Goal: Find specific page/section: Find specific page/section

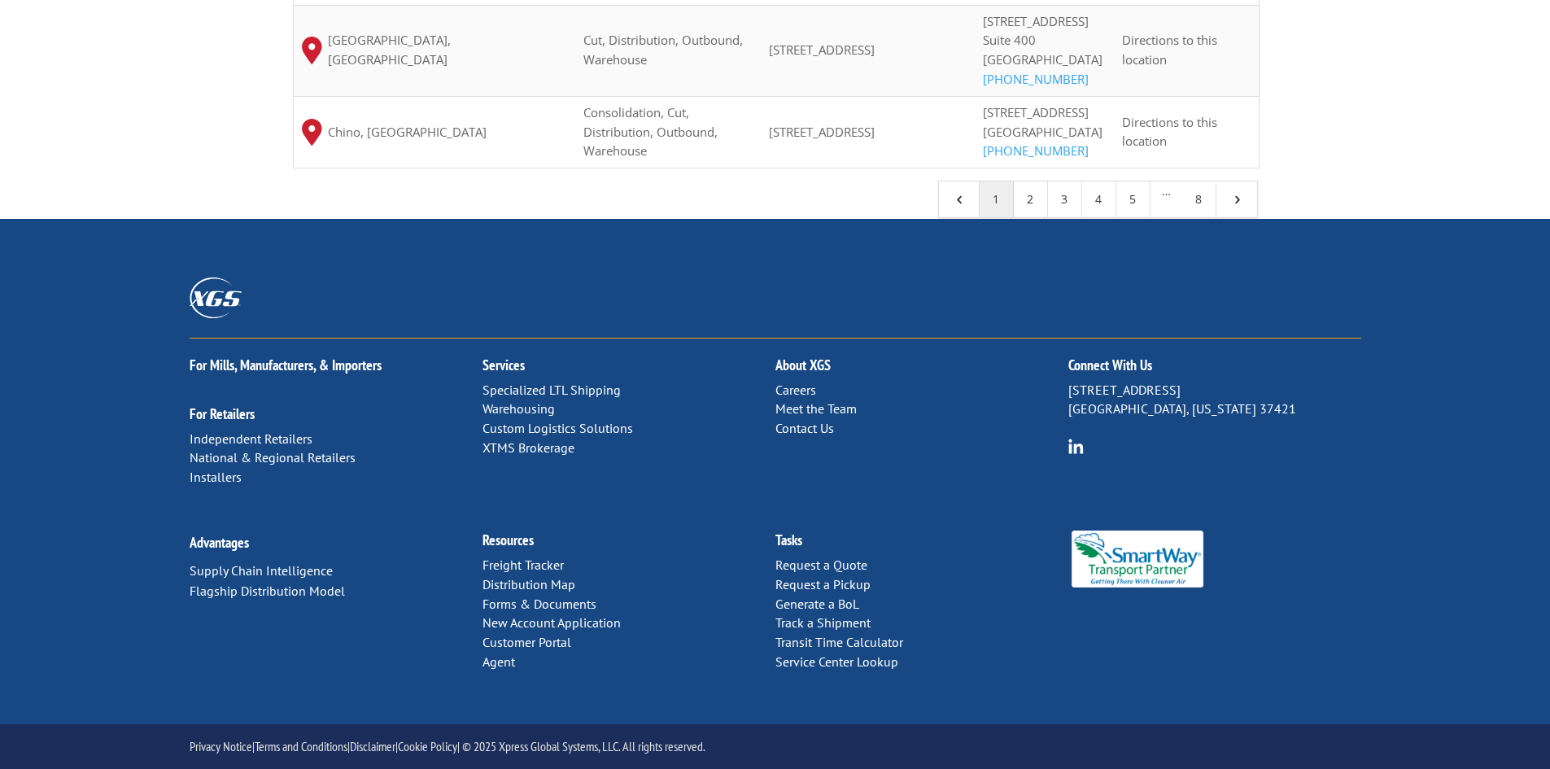
scroll to position [1764, 0]
click at [837, 663] on link "Service Center Lookup" at bounding box center [837, 662] width 123 height 16
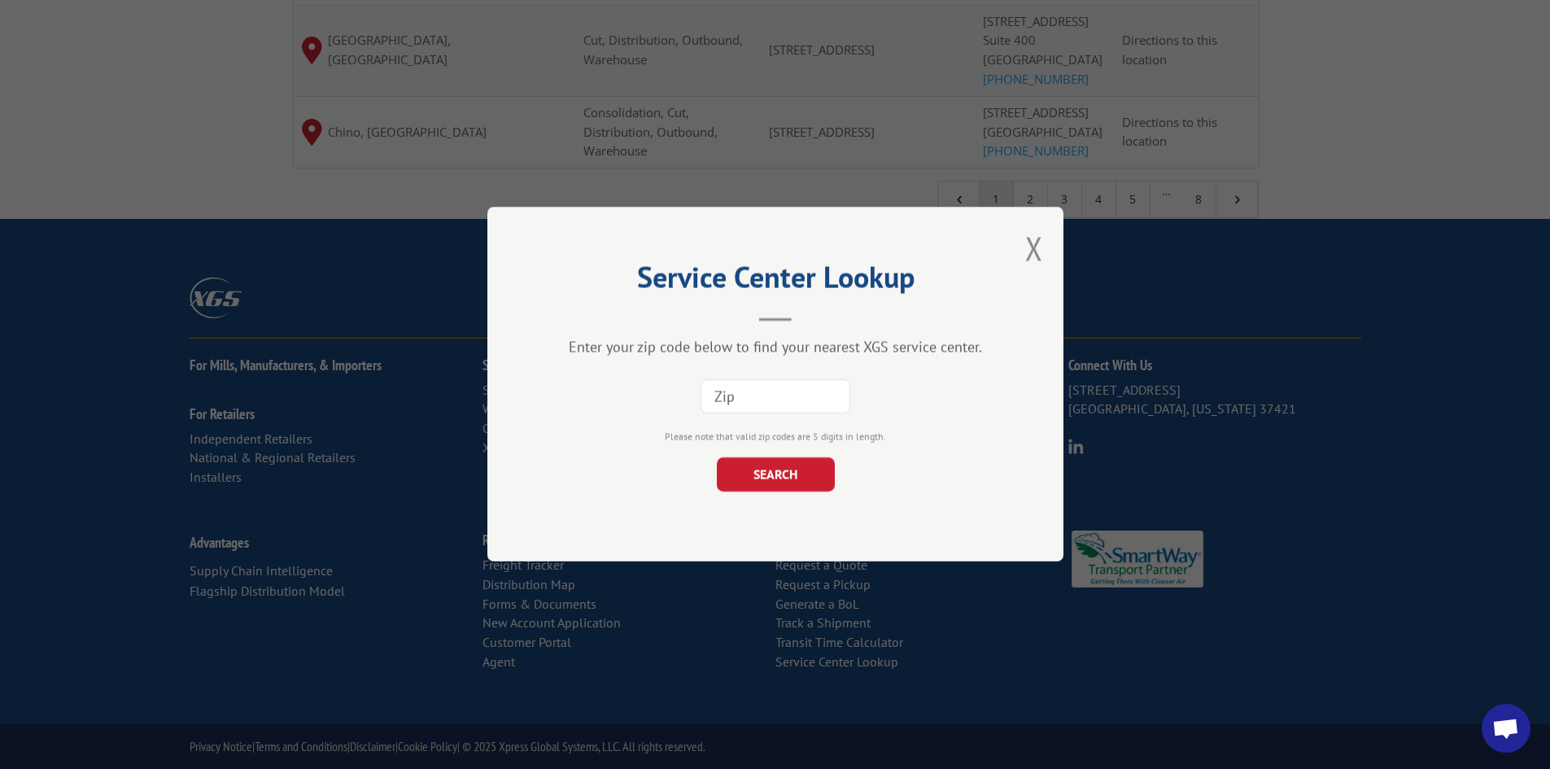
paste input "93021"
type input "93021"
click at [774, 473] on button "SEARCH" at bounding box center [775, 475] width 118 height 34
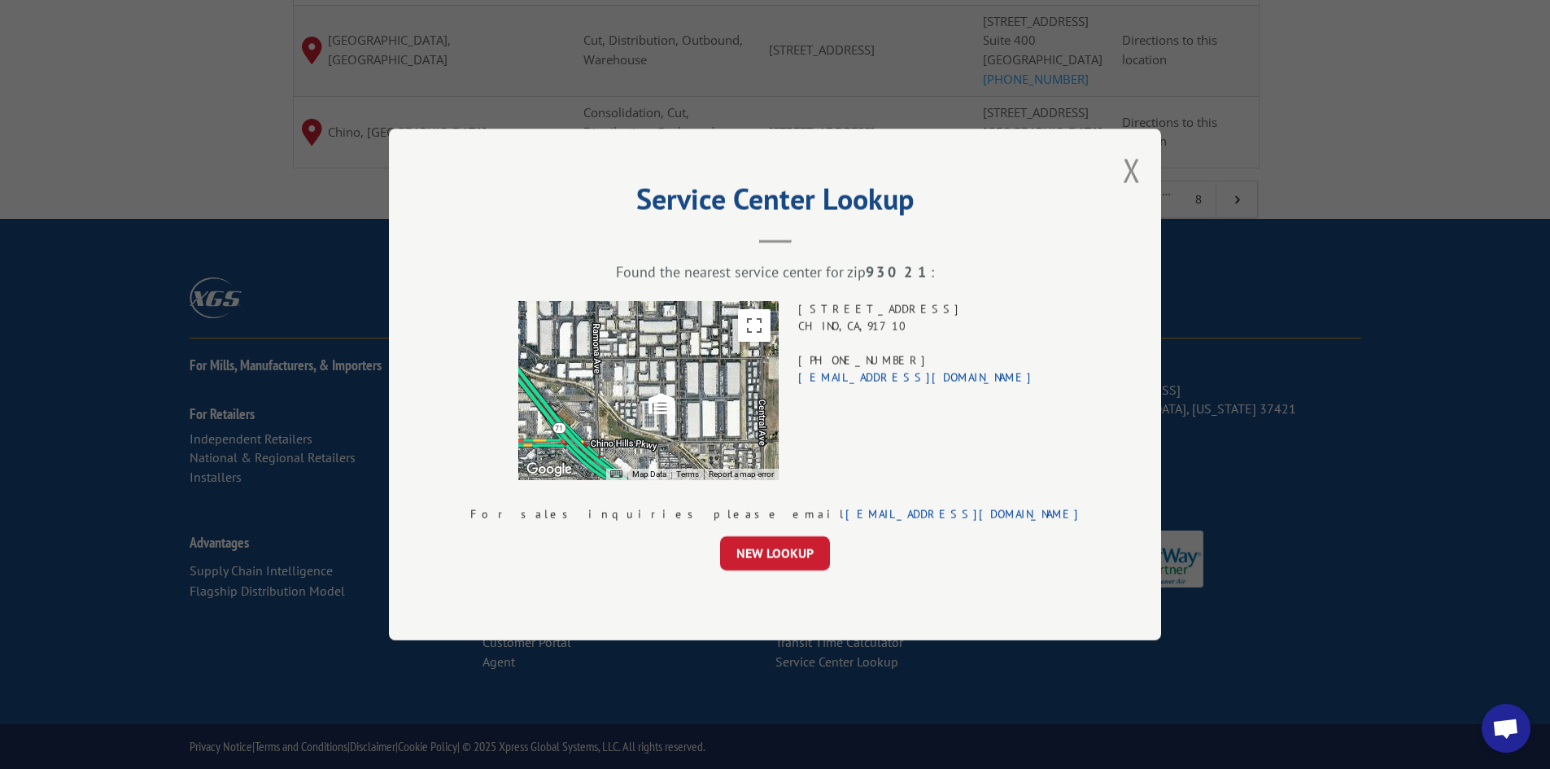
click at [922, 306] on div "14651 YORBA AVE CHINO , CA , 91710 (714) 523-5420 xgsanadisp@xgsi.com" at bounding box center [915, 390] width 234 height 179
drag, startPoint x: 922, startPoint y: 306, endPoint x: 921, endPoint y: 322, distance: 16.4
click at [921, 322] on div "14651 YORBA AVE CHINO , CA , 91710 (714) 523-5420 xgsanadisp@xgsi.com" at bounding box center [915, 390] width 234 height 179
copy div "14651 YORBA AVE CHINO , CA , 91710"
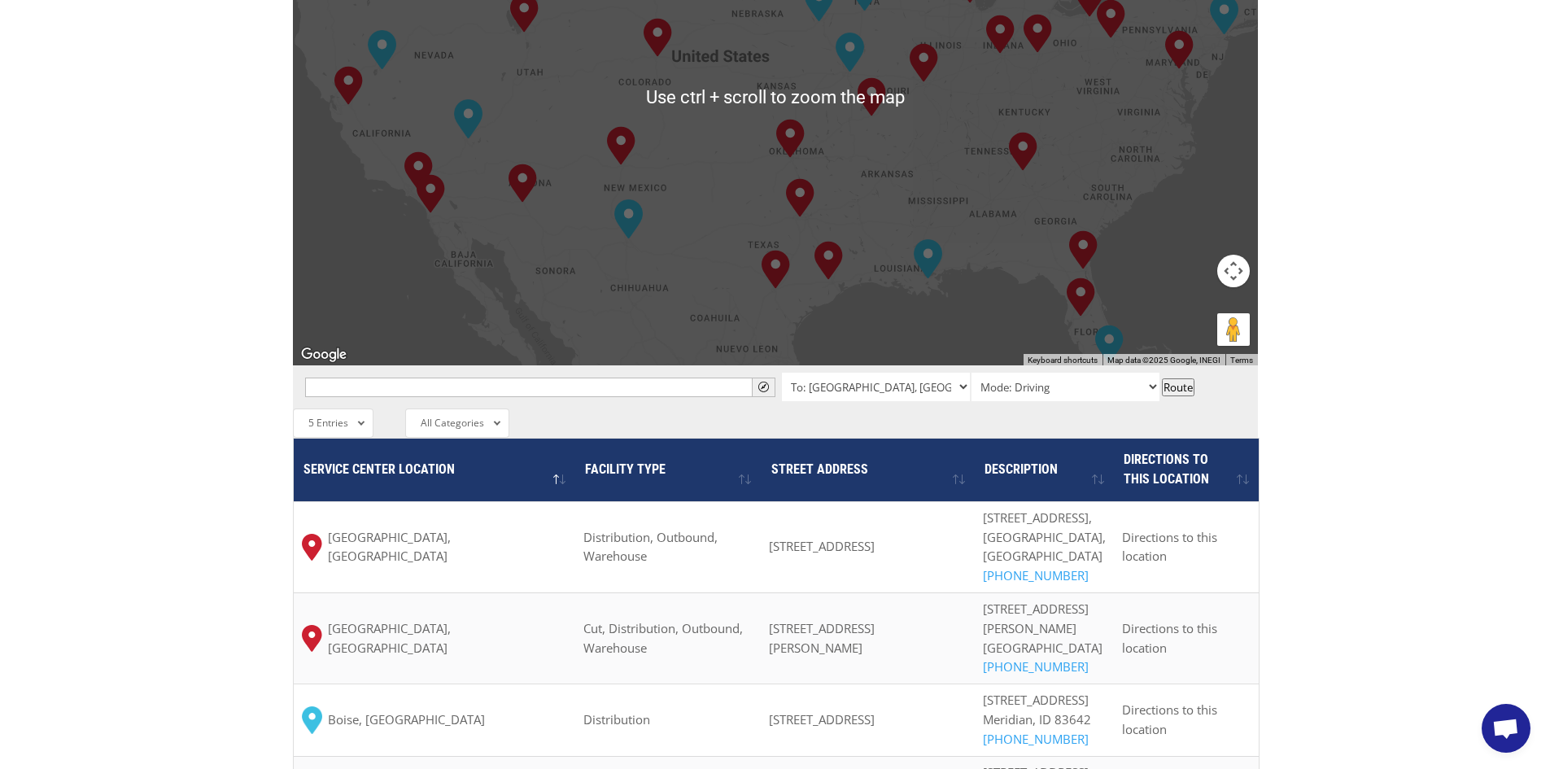
scroll to position [1764, 0]
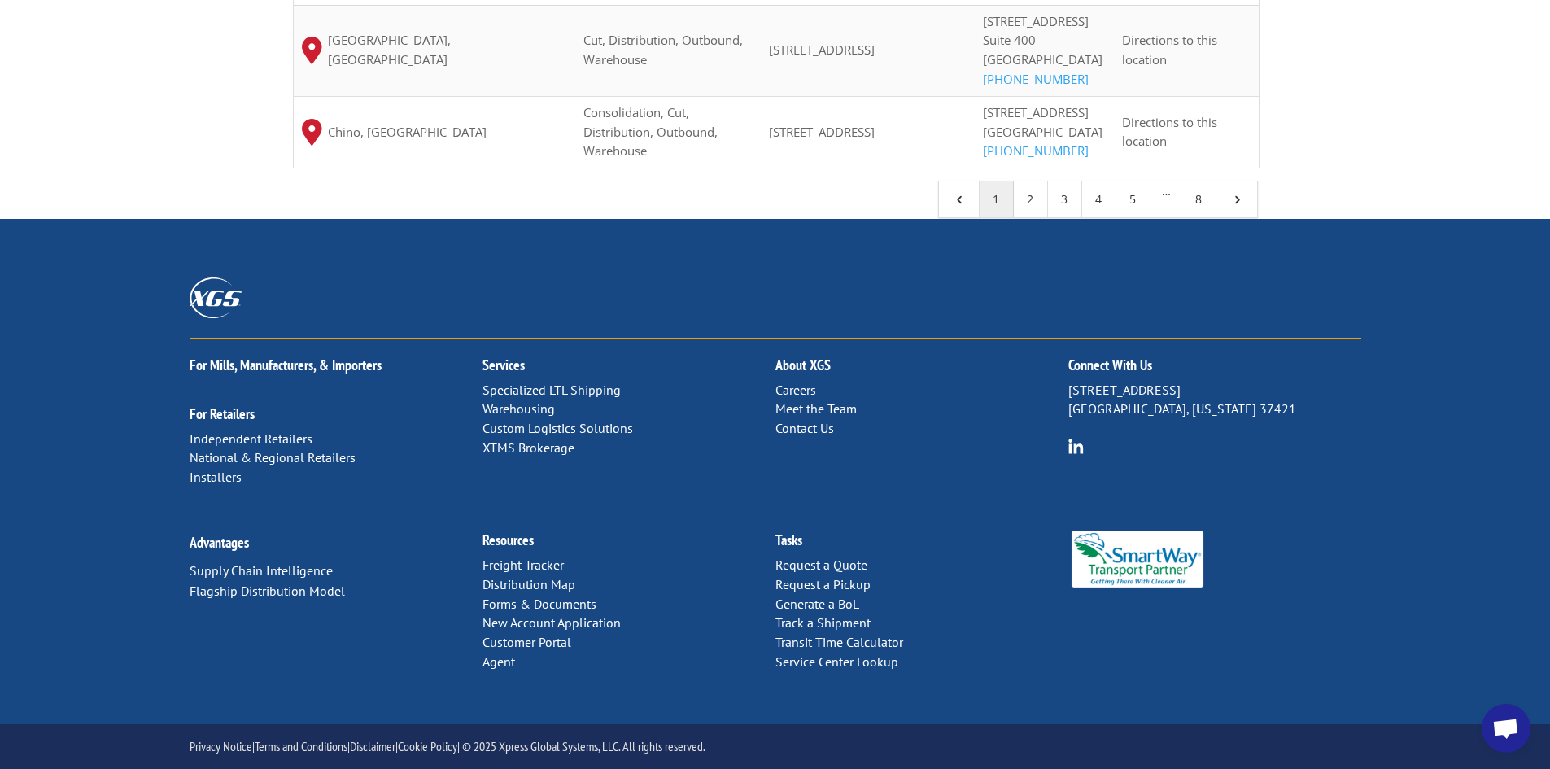
click at [835, 671] on p "Request a Quote Request a Pickup Generate a BoL Track a Shipment Transit Time C…" at bounding box center [922, 614] width 293 height 116
click at [834, 667] on link "Service Center Lookup" at bounding box center [837, 662] width 123 height 16
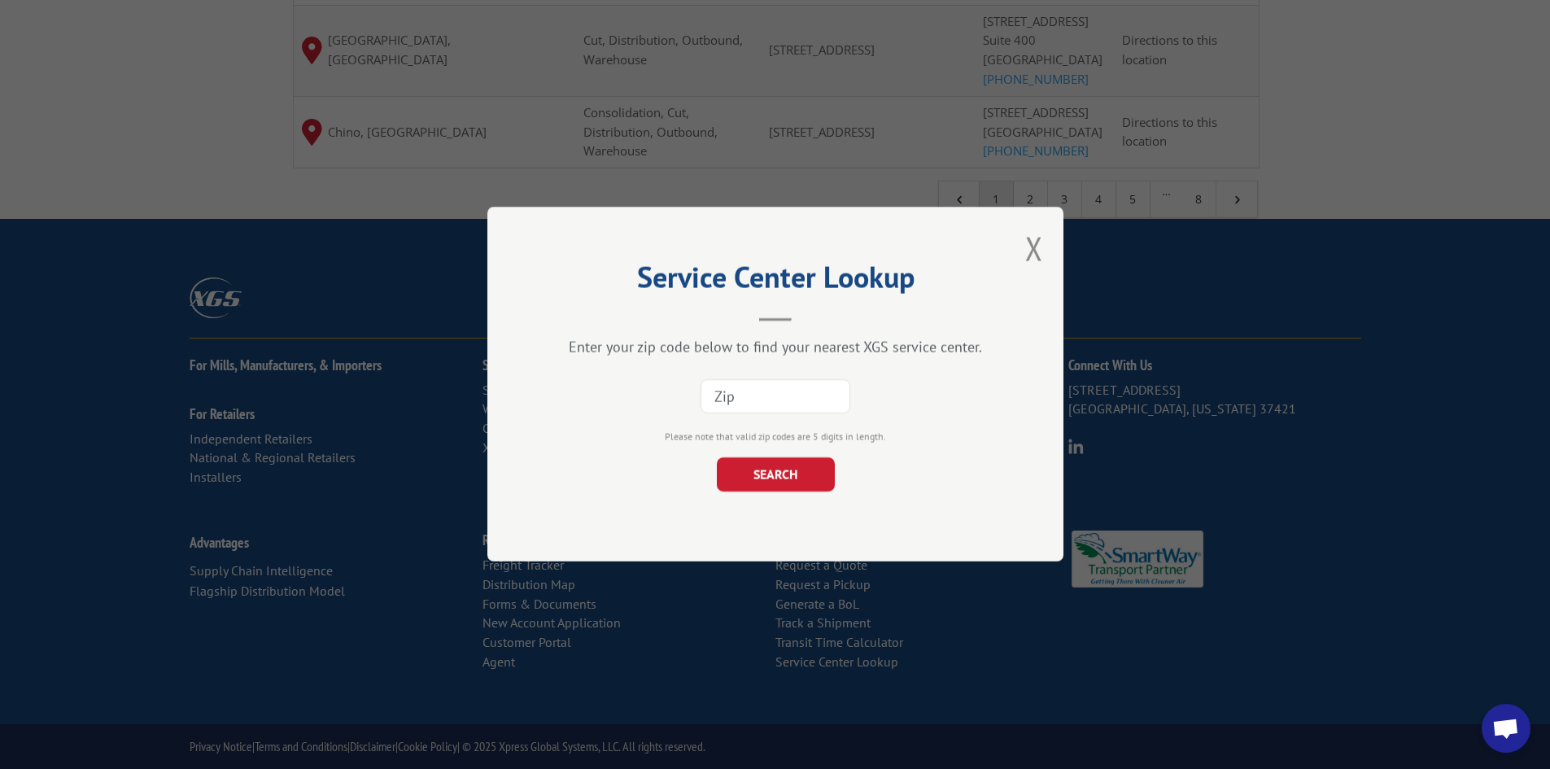
click at [788, 405] on input at bounding box center [776, 397] width 150 height 34
type input "49316"
drag, startPoint x: 1009, startPoint y: 258, endPoint x: 1030, endPoint y: 251, distance: 21.4
click at [1009, 258] on div "Service Center Lookup Enter your zip code below to find your nearest XGS servic…" at bounding box center [776, 384] width 576 height 355
drag, startPoint x: 1047, startPoint y: 243, endPoint x: 1011, endPoint y: 258, distance: 39.4
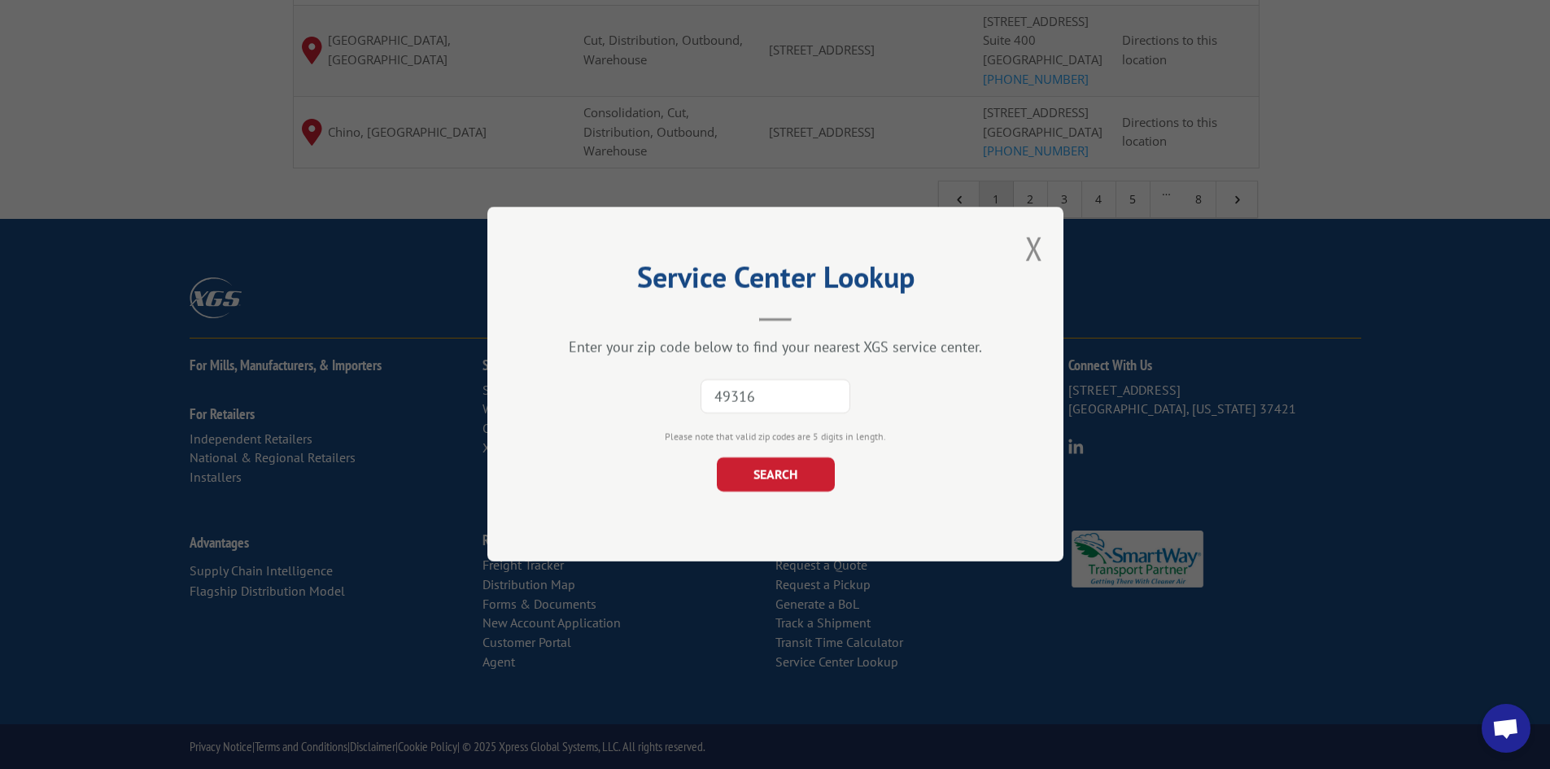
click at [1048, 243] on div "Service Center Lookup Enter your zip code below to find your nearest XGS servic…" at bounding box center [776, 384] width 576 height 355
click at [1011, 258] on div "Service Center Lookup Enter your zip code below to find your nearest XGS servic…" at bounding box center [776, 384] width 576 height 355
click at [1032, 251] on button "Close modal" at bounding box center [1035, 248] width 18 height 43
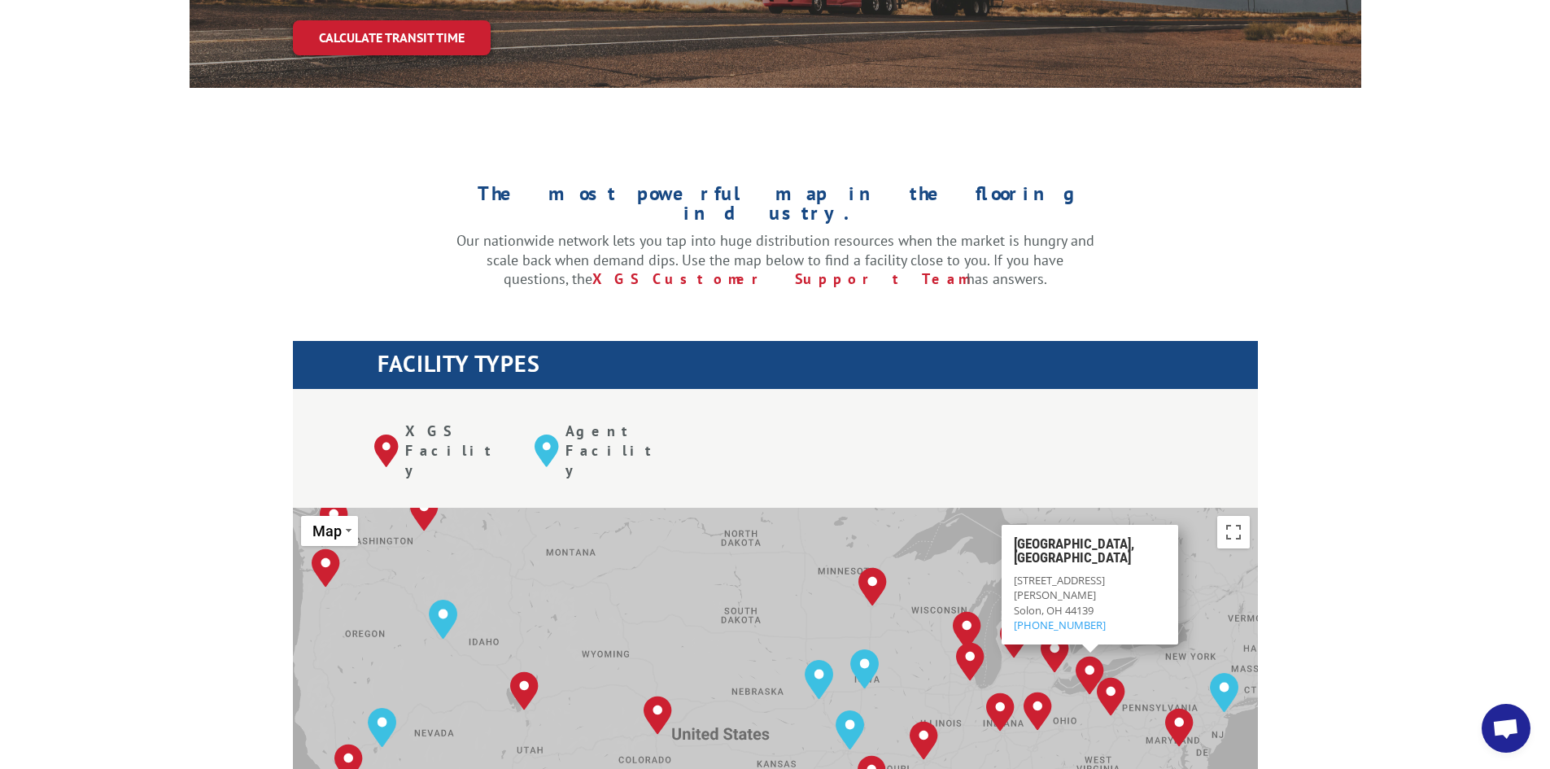
scroll to position [0, 0]
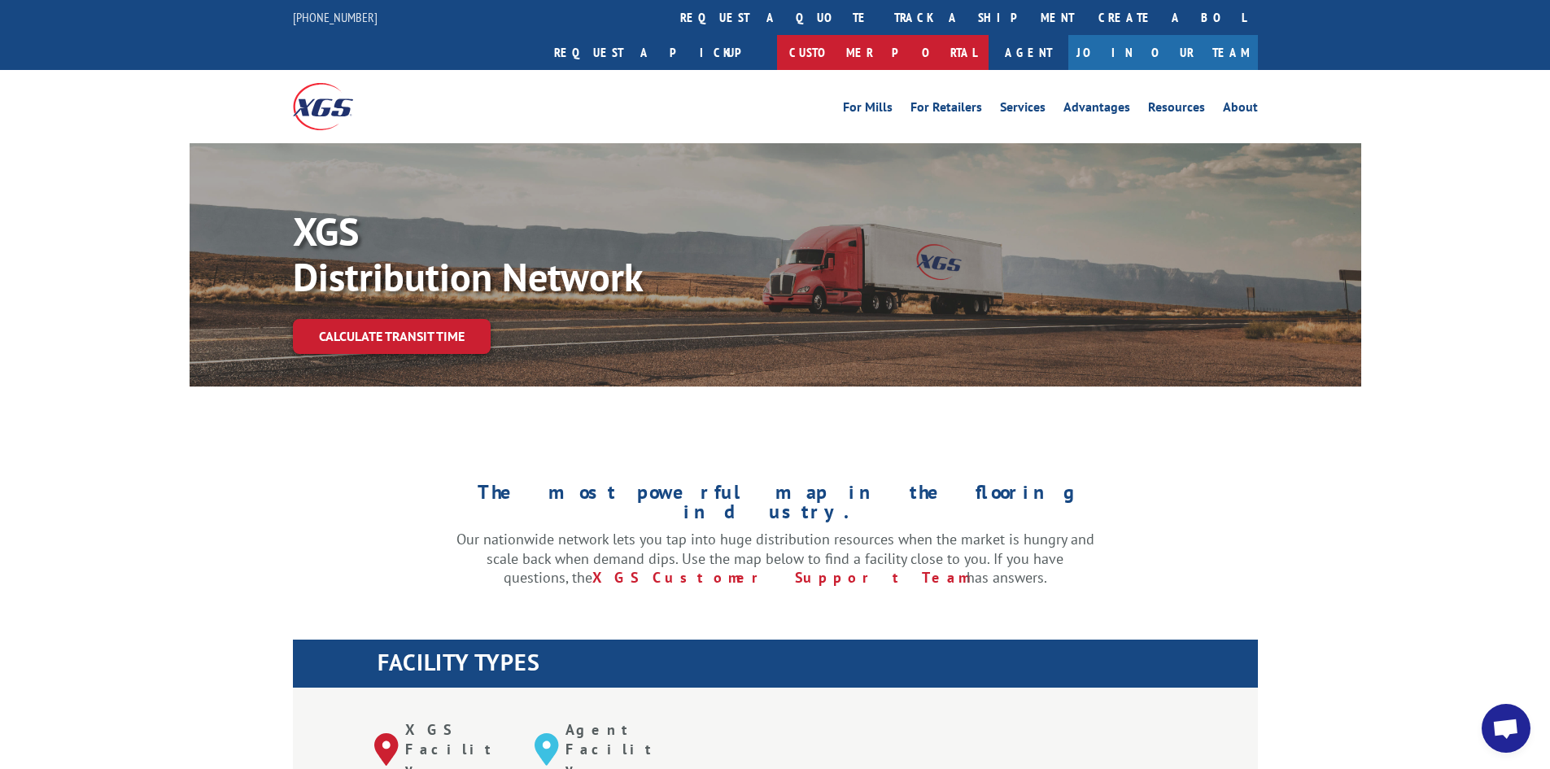
click at [989, 35] on link "Customer Portal" at bounding box center [883, 52] width 212 height 35
